Goal: Transaction & Acquisition: Purchase product/service

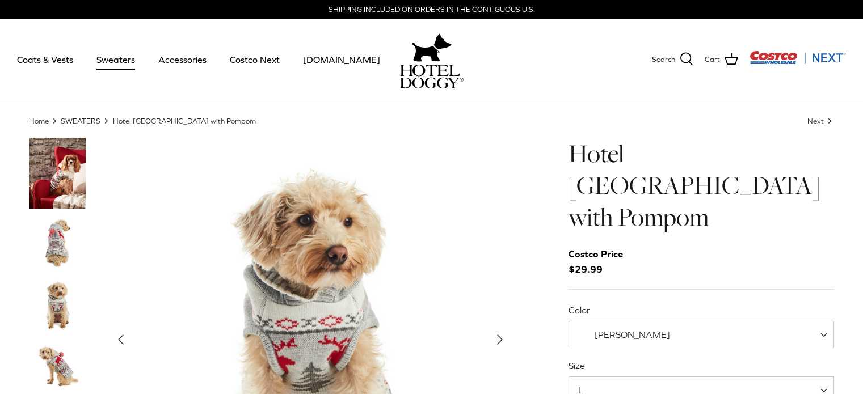
select select "L"
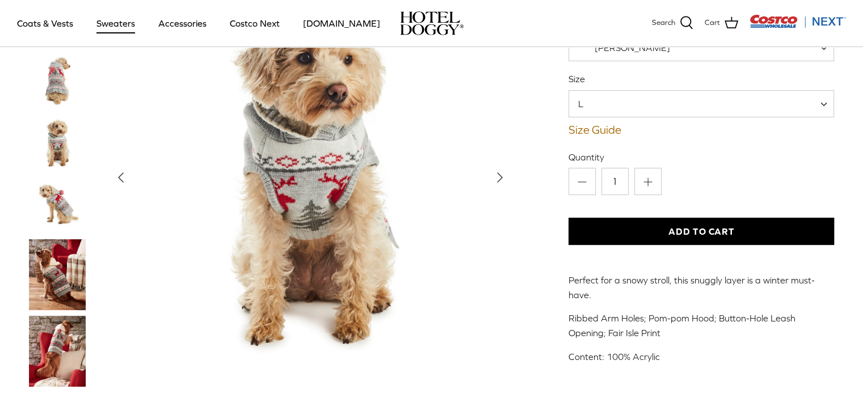
scroll to position [165, 0]
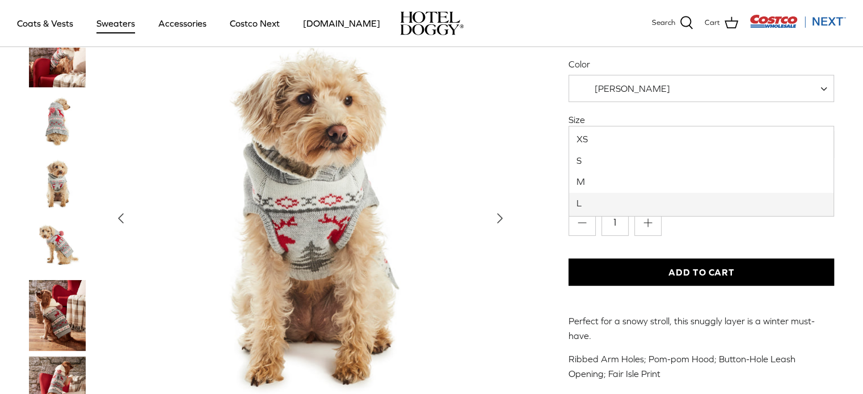
click at [809, 131] on span "L" at bounding box center [701, 144] width 266 height 27
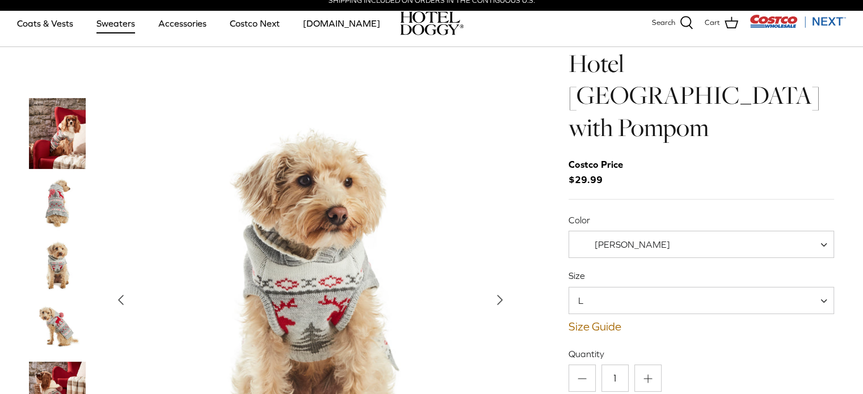
scroll to position [0, 0]
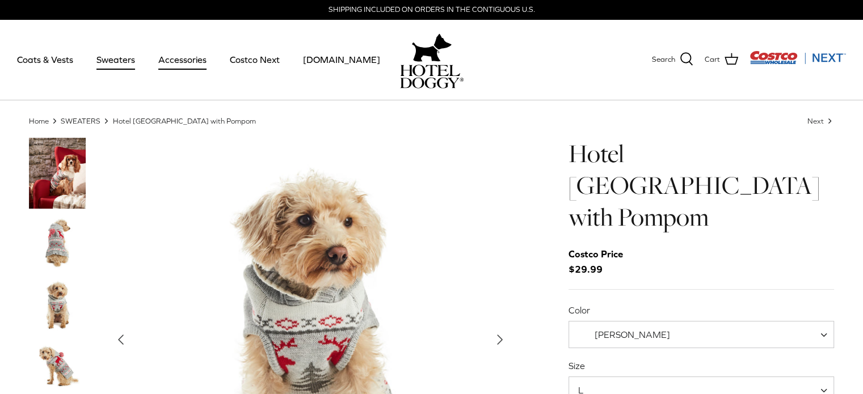
click at [166, 58] on link "Accessories" at bounding box center [182, 59] width 69 height 39
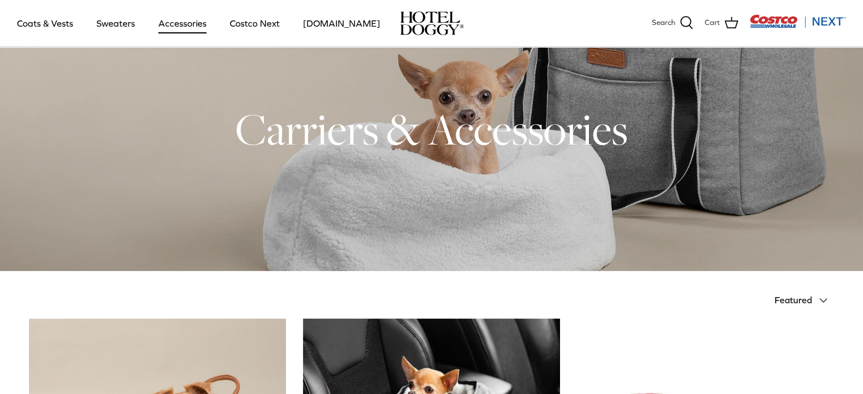
scroll to position [29, 0]
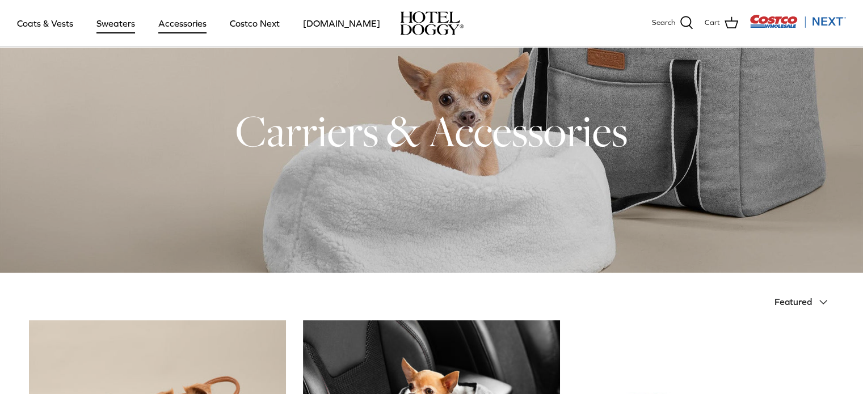
click at [111, 22] on link "Sweaters" at bounding box center [115, 23] width 59 height 39
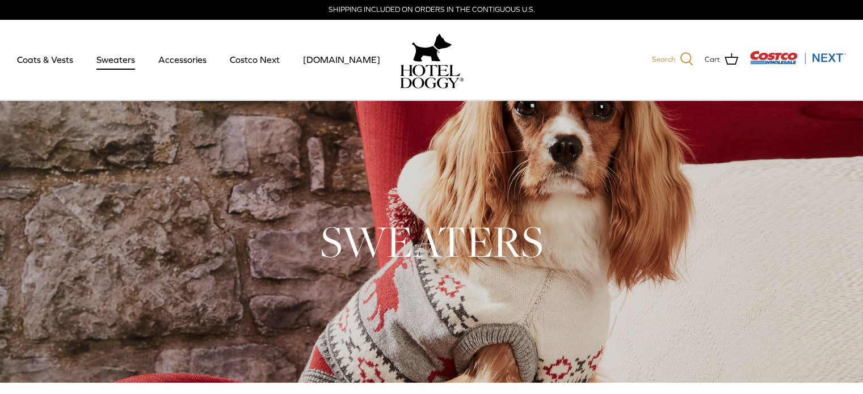
click at [678, 58] on link "Search" at bounding box center [672, 59] width 41 height 15
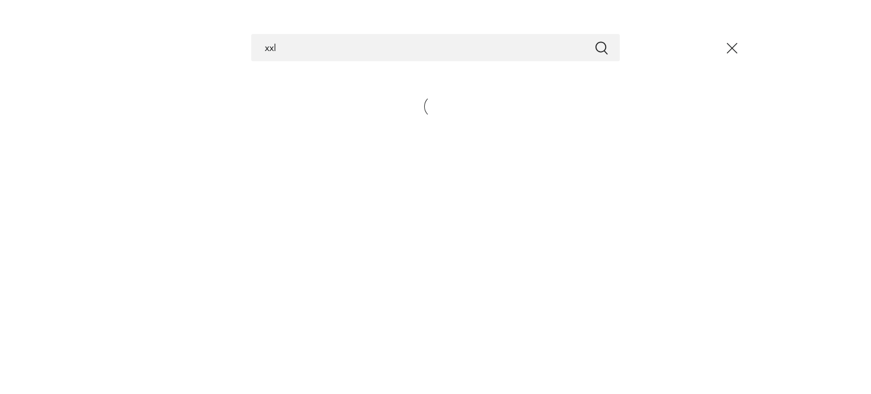
type input "xxl"
click at [595, 40] on button "Submit" at bounding box center [602, 47] width 14 height 15
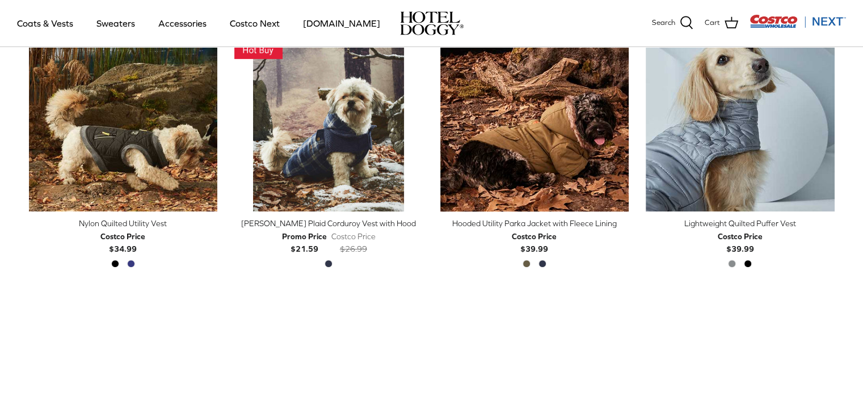
scroll to position [378, 0]
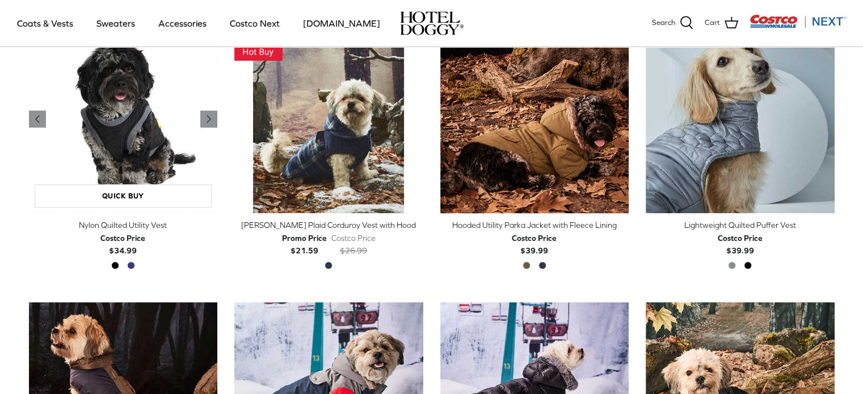
click at [171, 140] on img "Nylon Quilted Utility Vest" at bounding box center [123, 119] width 189 height 189
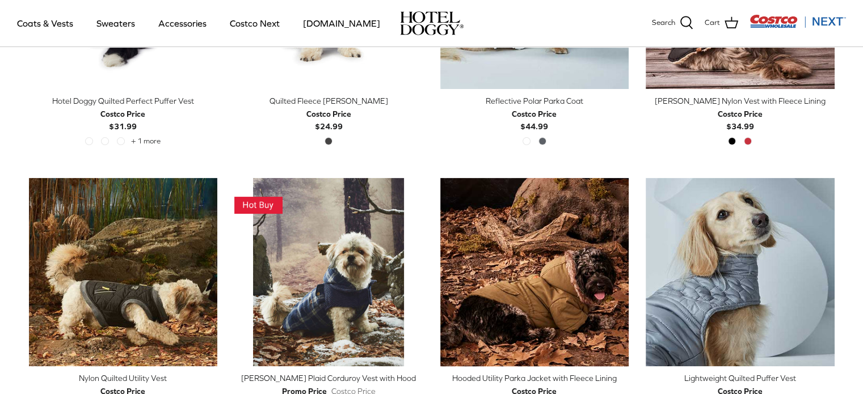
scroll to position [86, 0]
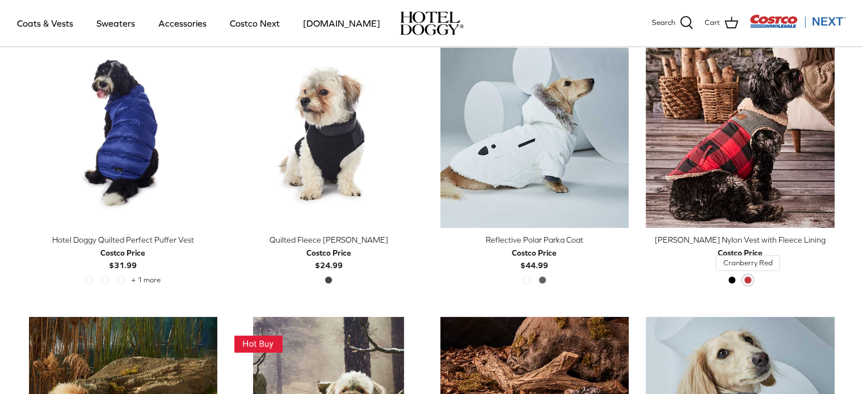
click at [744, 282] on span "Cranberry Red" at bounding box center [748, 280] width 8 height 8
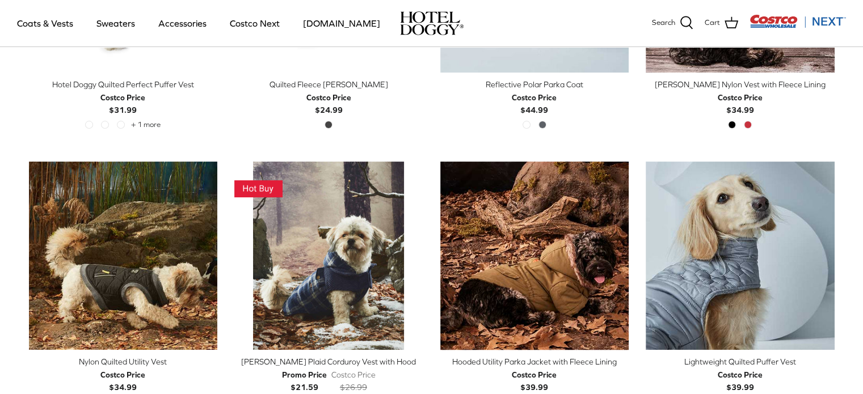
scroll to position [1, 0]
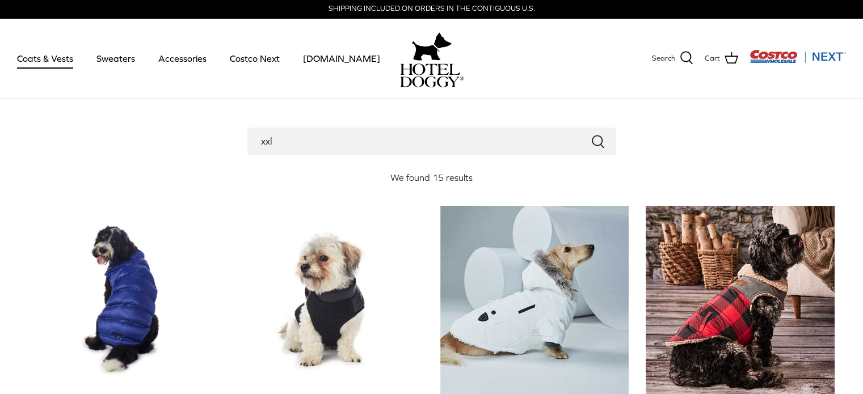
click at [63, 62] on link "Coats & Vests" at bounding box center [45, 58] width 77 height 39
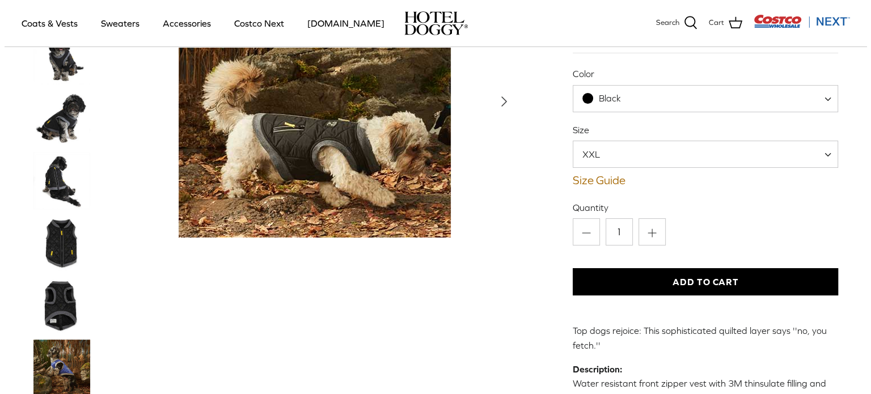
scroll to position [88, 0]
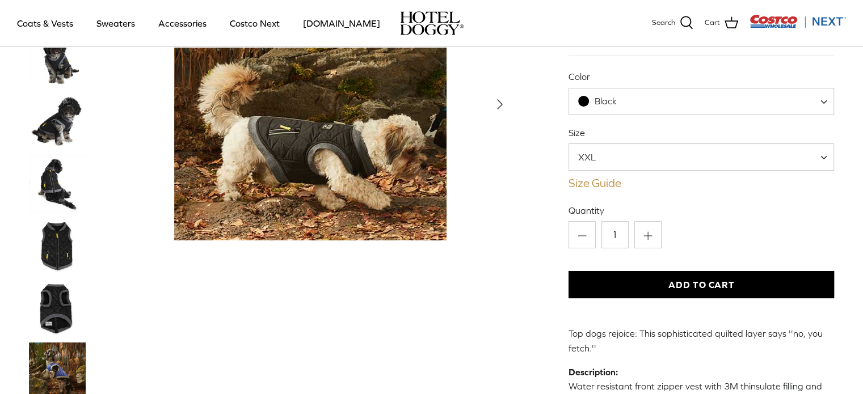
click at [598, 181] on link "Size Guide" at bounding box center [701, 183] width 266 height 14
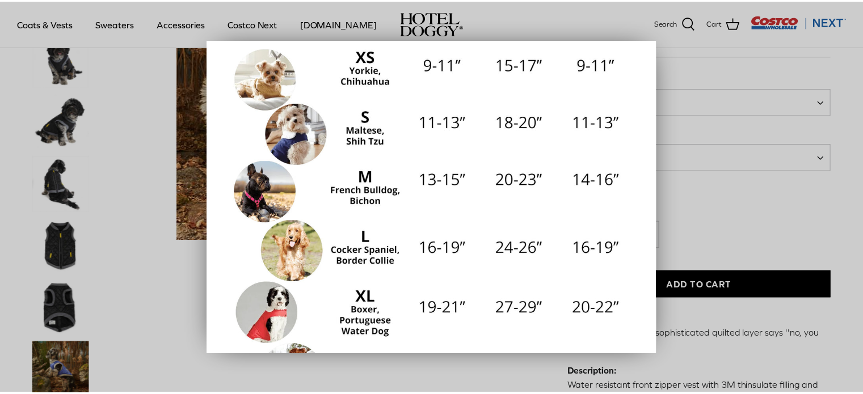
scroll to position [69, 0]
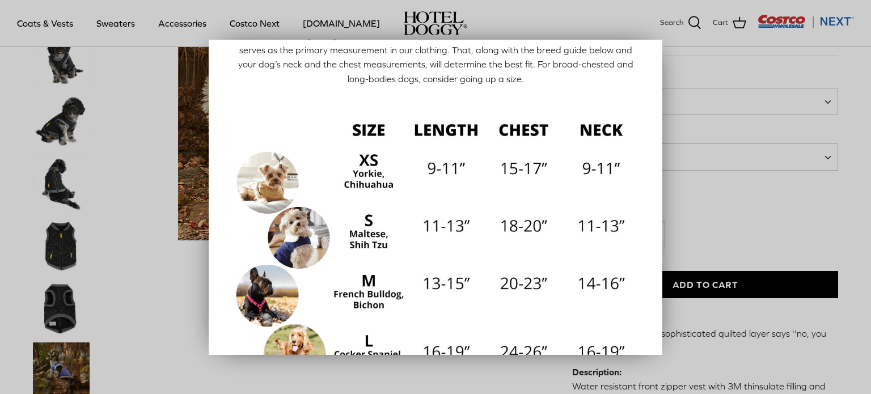
click at [738, 195] on div at bounding box center [435, 197] width 871 height 394
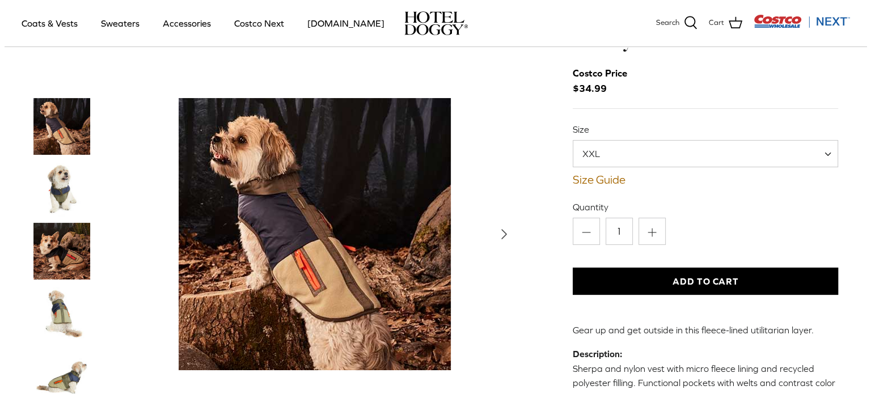
scroll to position [86, 0]
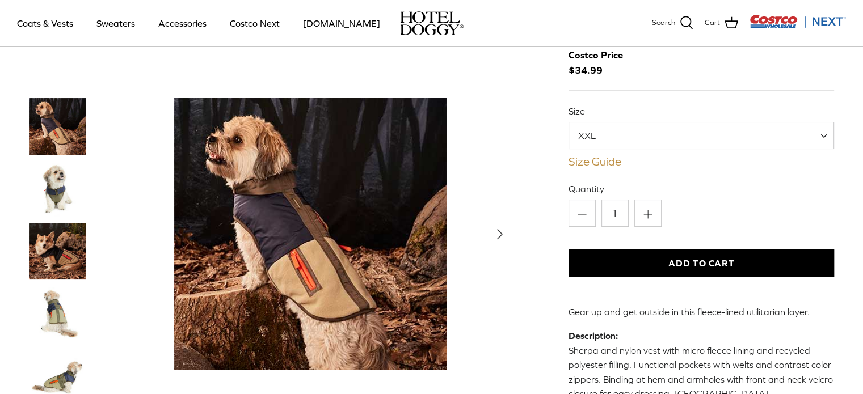
click at [597, 160] on link "Size Guide" at bounding box center [701, 162] width 266 height 14
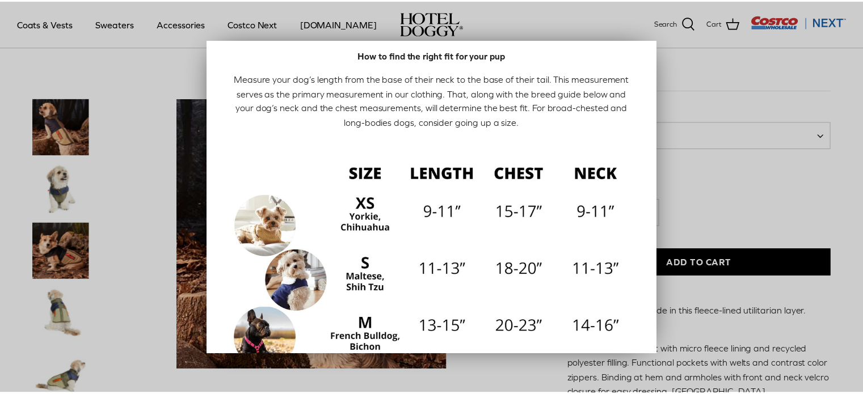
scroll to position [0, 0]
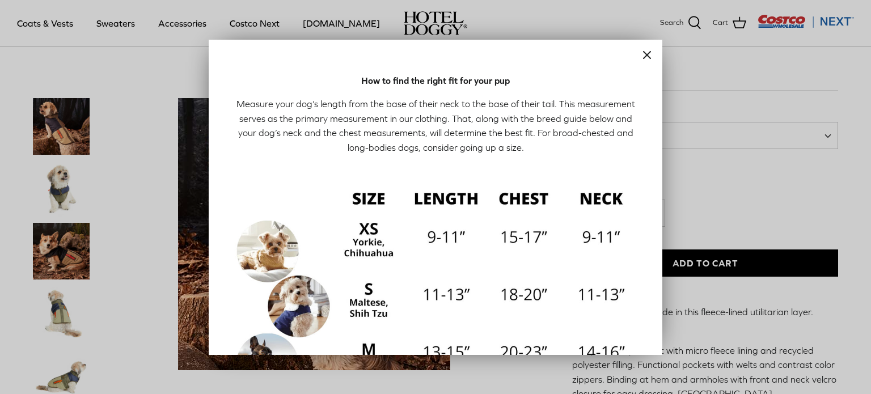
click at [719, 99] on div at bounding box center [435, 197] width 871 height 394
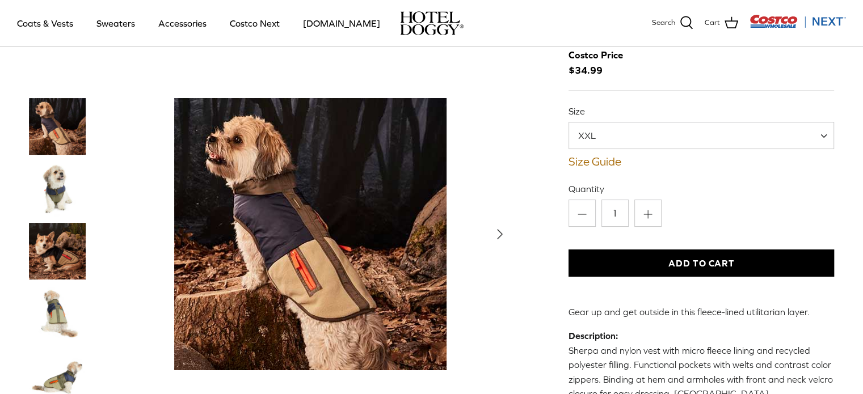
click at [61, 240] on img "Thumbnail Link" at bounding box center [57, 251] width 57 height 57
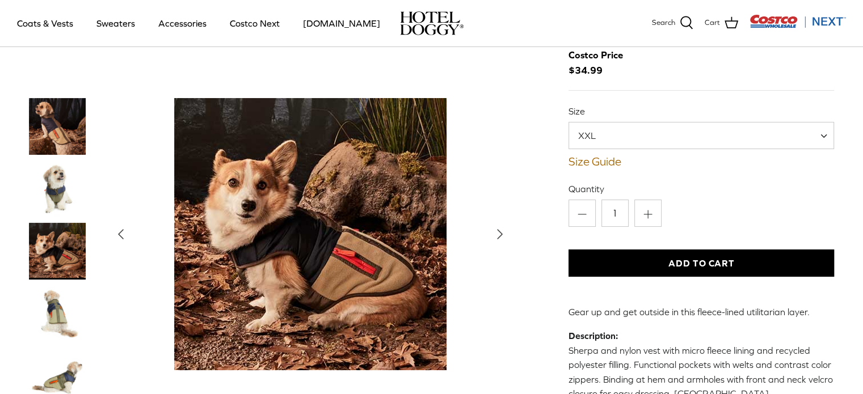
click at [67, 305] on img "Thumbnail Link" at bounding box center [57, 313] width 57 height 57
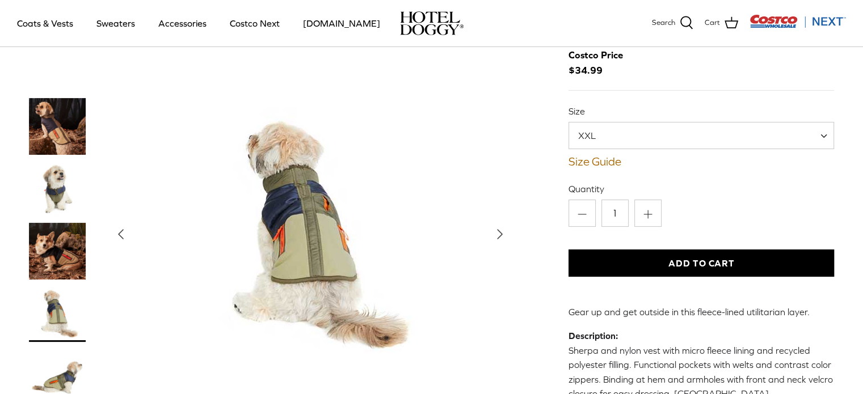
click at [75, 369] on img "Thumbnail Link" at bounding box center [57, 376] width 57 height 57
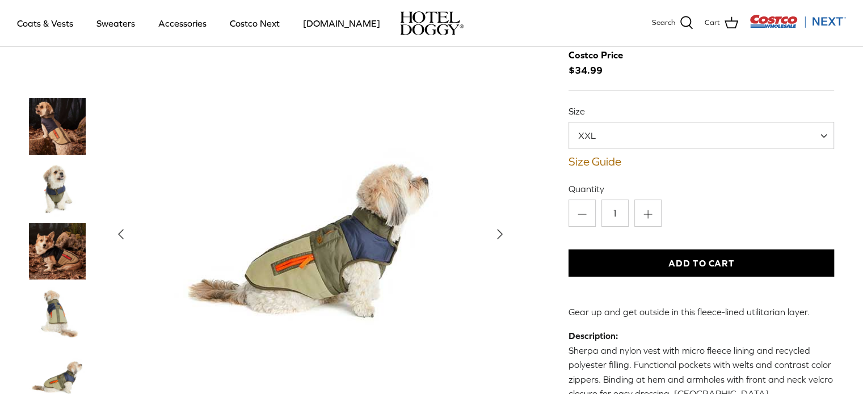
click at [751, 258] on button "Add to Cart" at bounding box center [701, 263] width 266 height 27
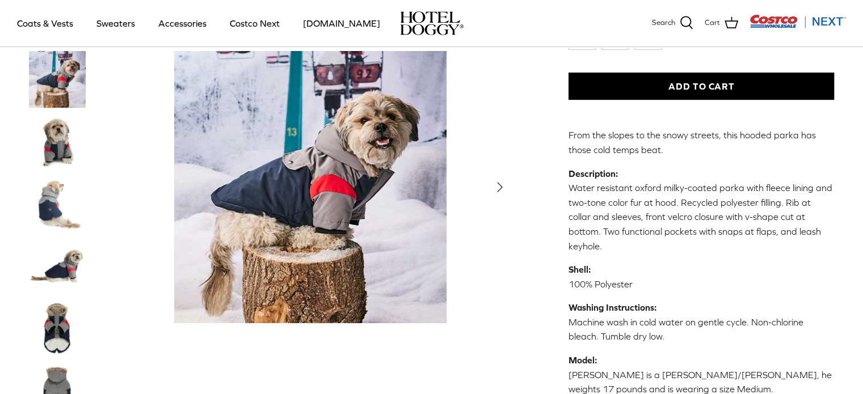
scroll to position [268, 0]
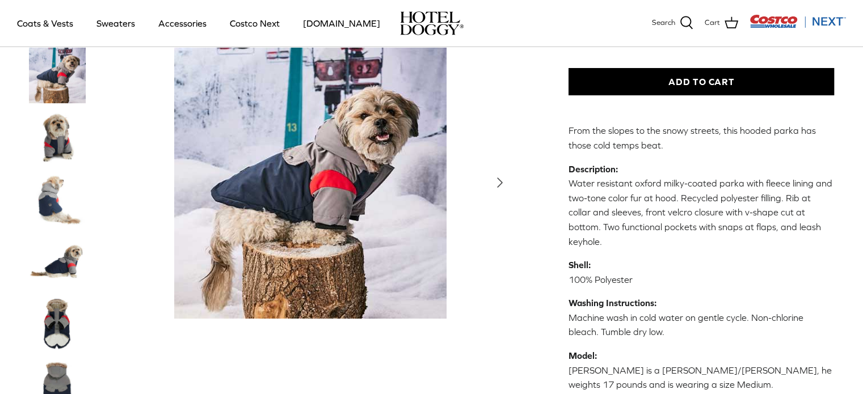
click at [66, 134] on img "Thumbnail Link" at bounding box center [57, 137] width 57 height 57
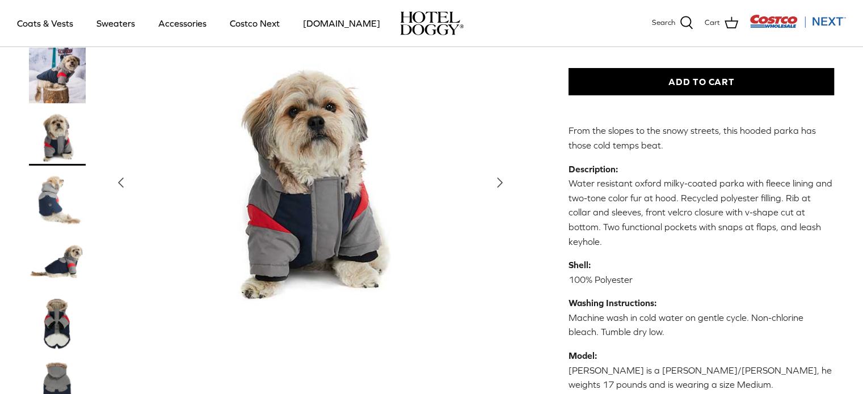
click at [65, 196] on img "Thumbnail Link" at bounding box center [57, 199] width 57 height 57
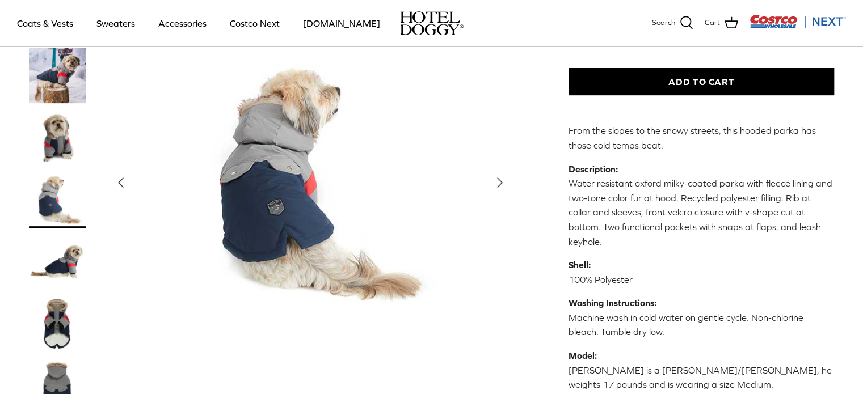
click at [67, 234] on img "Thumbnail Link" at bounding box center [57, 262] width 57 height 57
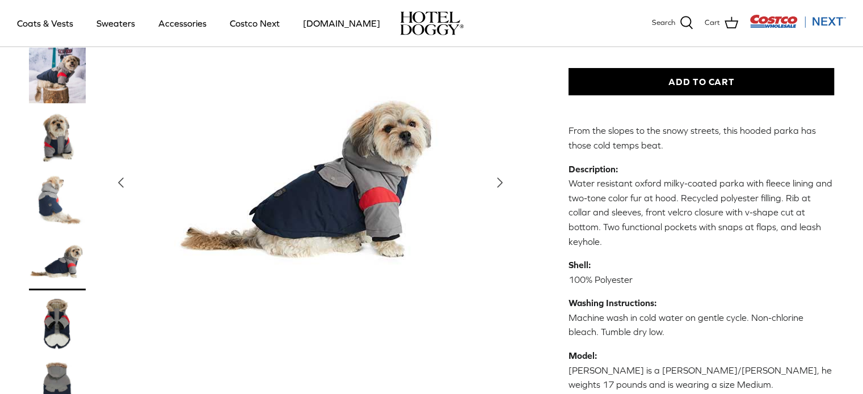
click at [67, 312] on img "Thumbnail Link" at bounding box center [57, 324] width 57 height 57
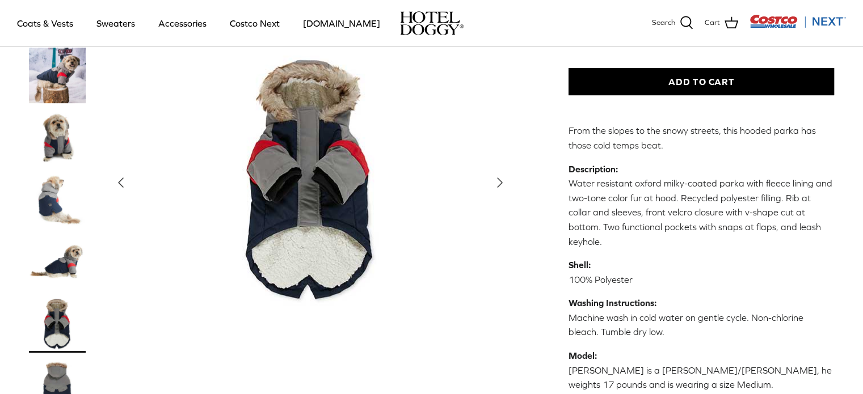
click at [56, 369] on img "Thumbnail Link" at bounding box center [57, 386] width 57 height 57
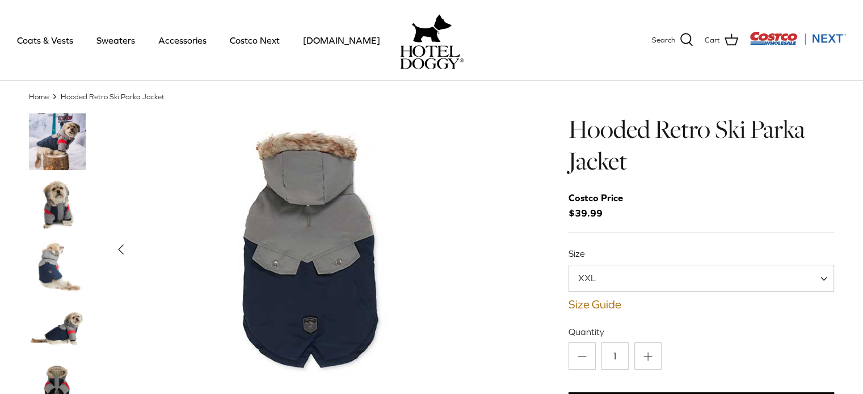
scroll to position [29, 0]
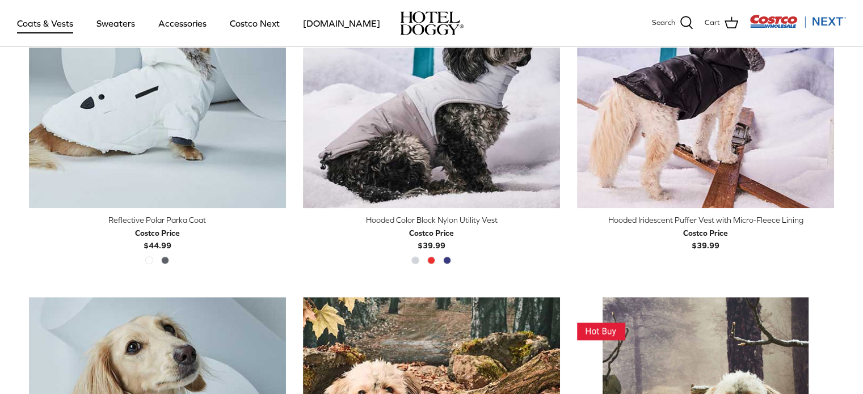
scroll to position [1119, 0]
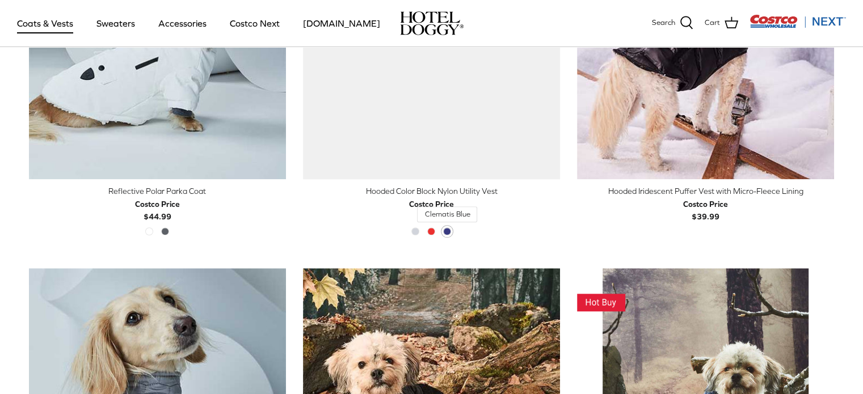
click at [446, 231] on span "Clematis Blue" at bounding box center [447, 231] width 8 height 8
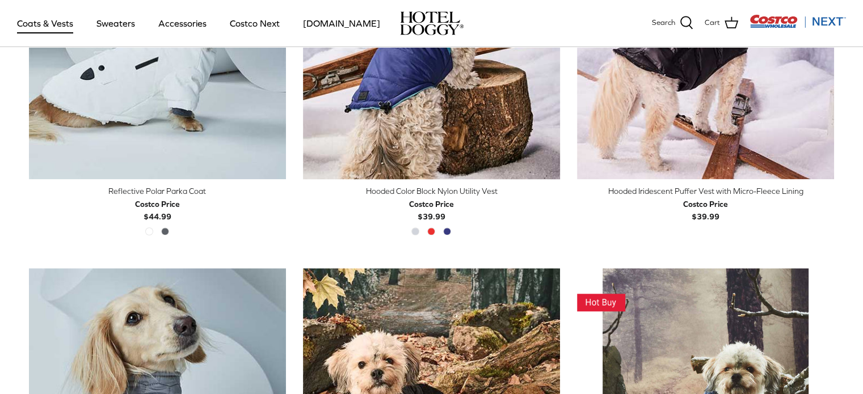
scroll to position [908, 0]
